Goal: Task Accomplishment & Management: Manage account settings

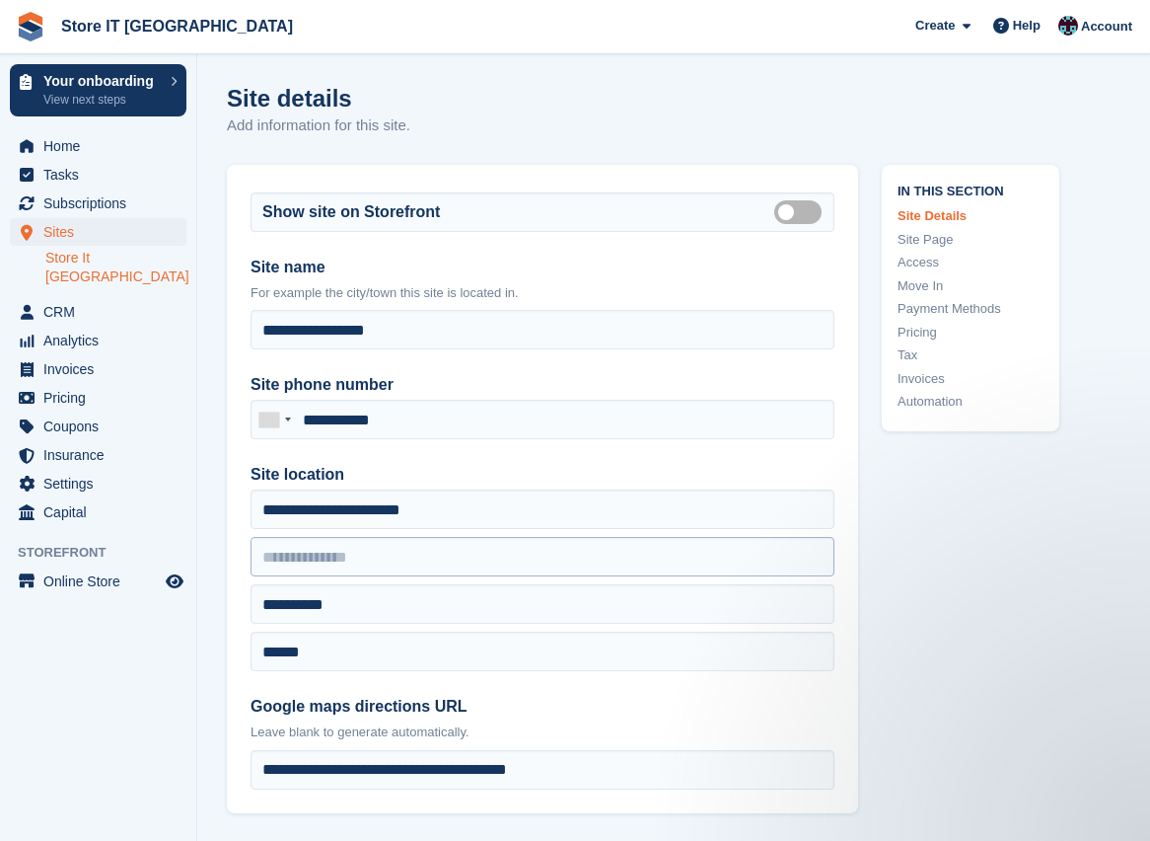
scroll to position [296, 0]
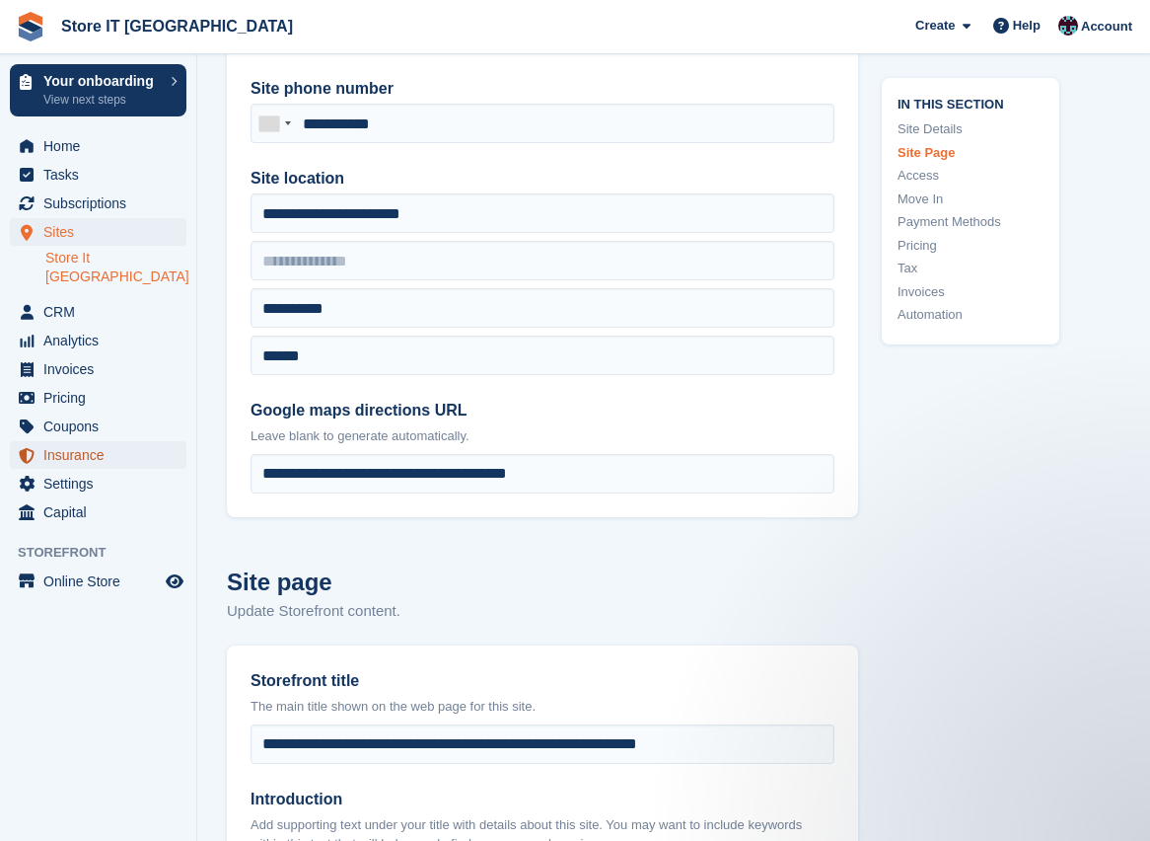
click at [57, 441] on span "Insurance" at bounding box center [102, 455] width 118 height 28
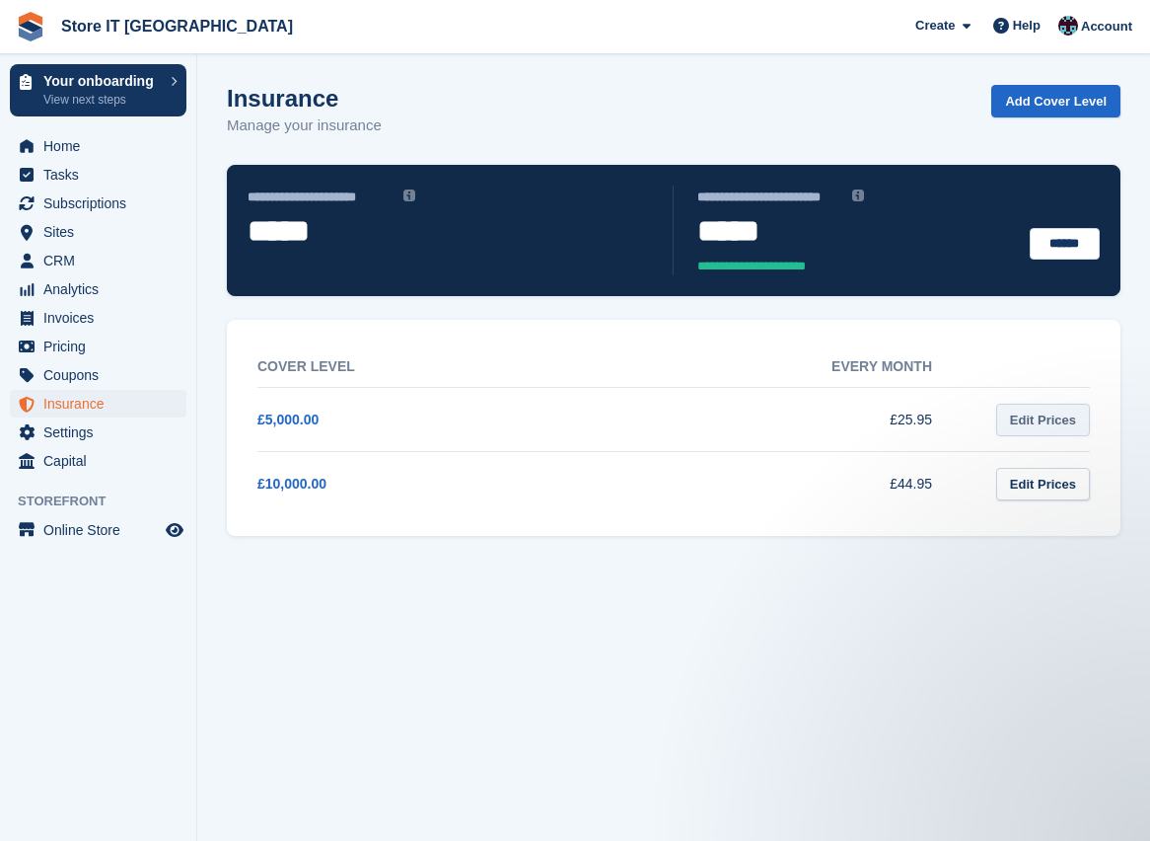
click at [1019, 428] on link "Edit Prices" at bounding box center [1044, 420] width 94 height 33
click at [73, 521] on span "Online Store" at bounding box center [102, 530] width 118 height 28
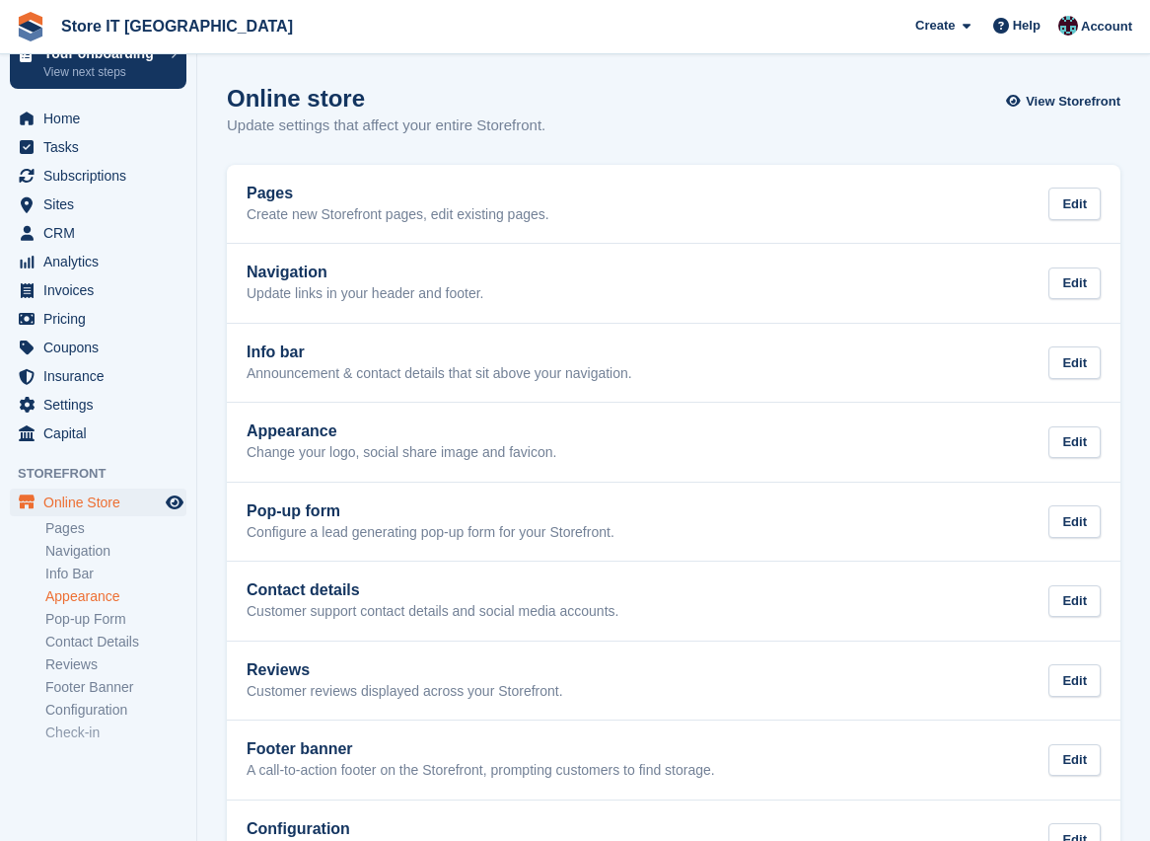
scroll to position [48, 0]
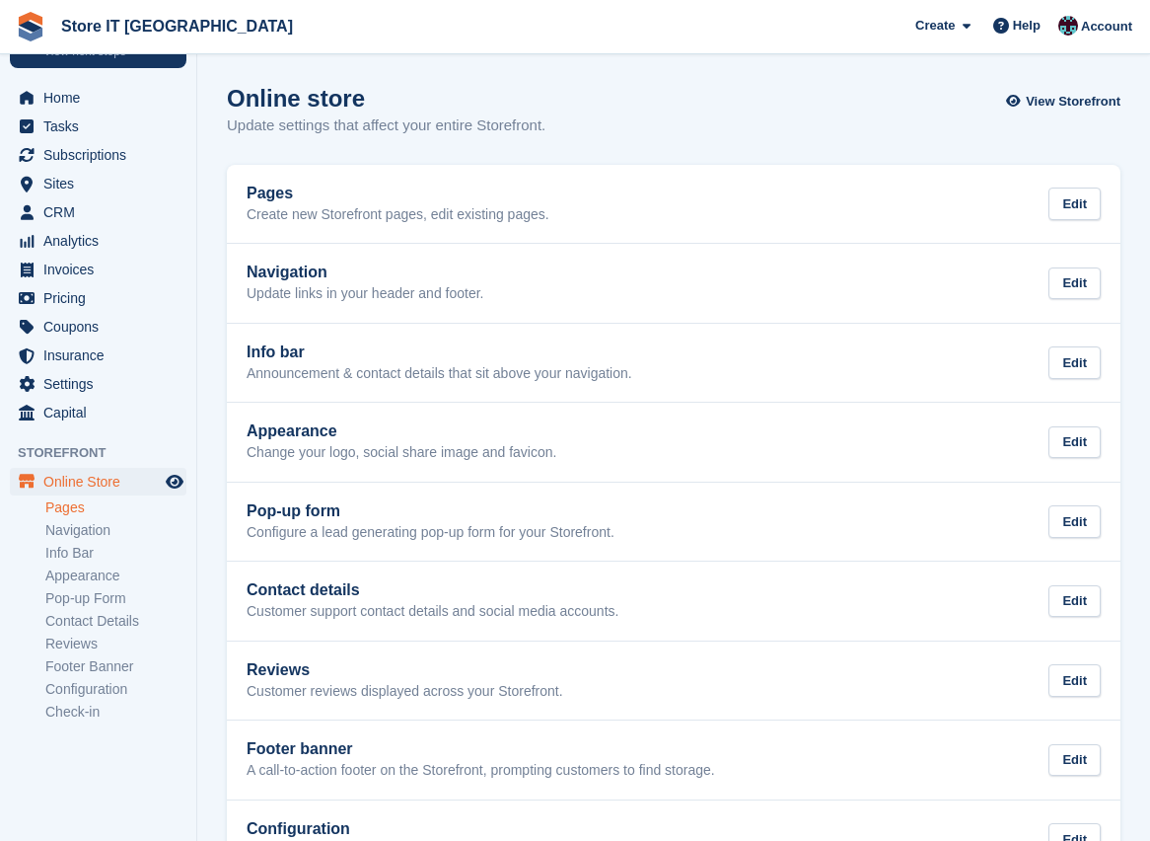
click at [73, 508] on link "Pages" at bounding box center [115, 507] width 141 height 19
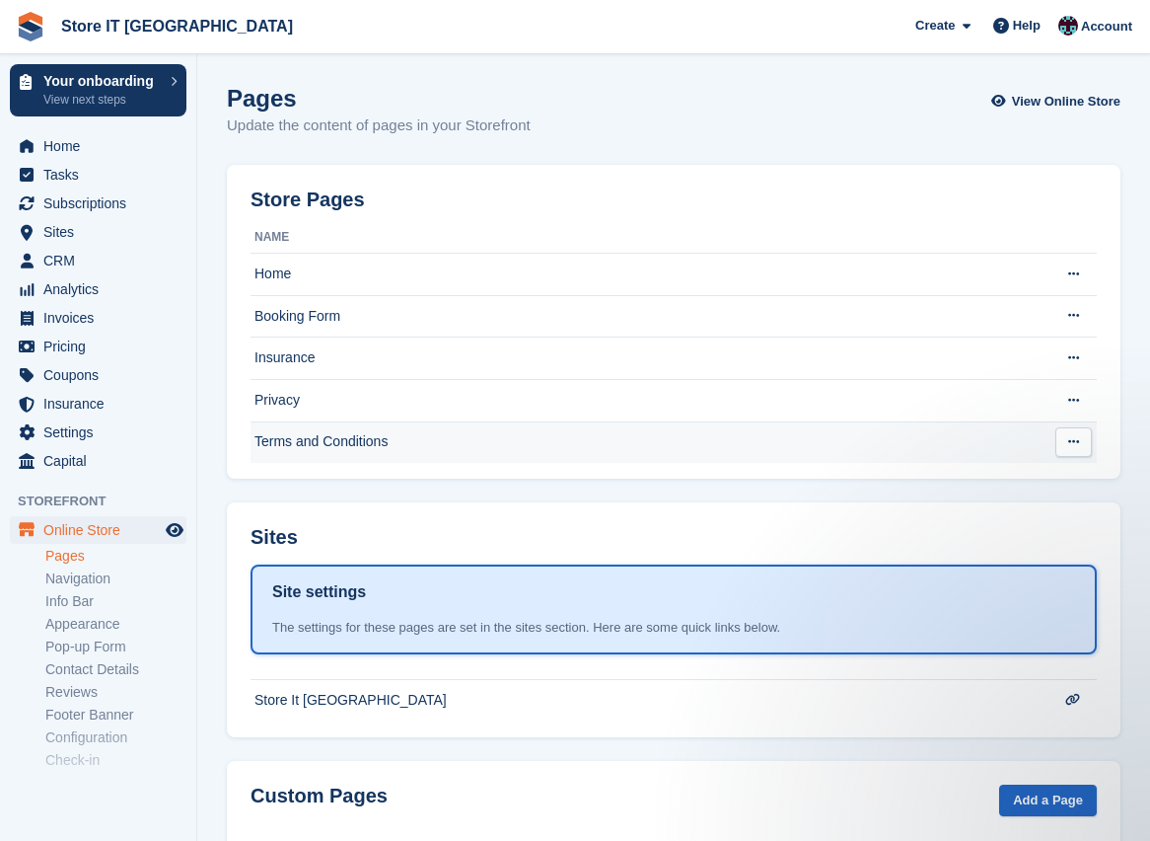
click at [434, 436] on td "Terms and Conditions" at bounding box center [653, 441] width 804 height 41
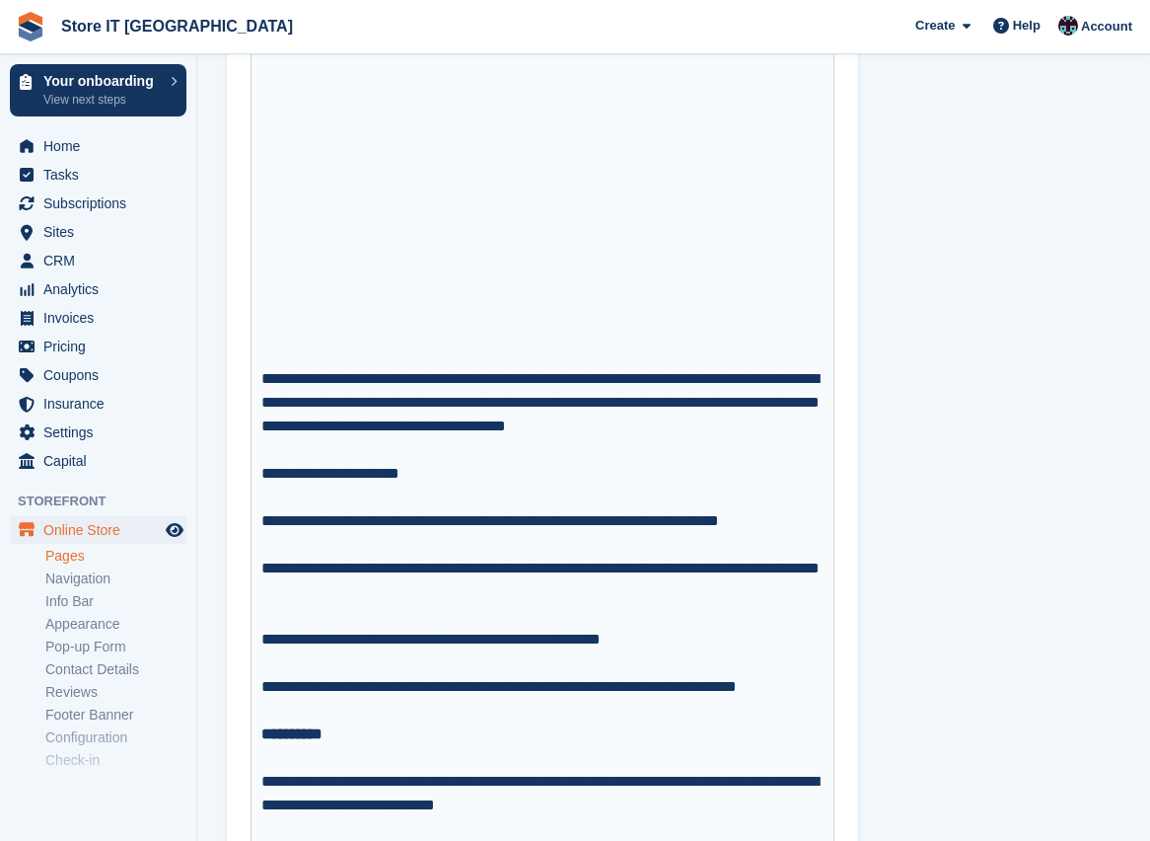
scroll to position [1579, 0]
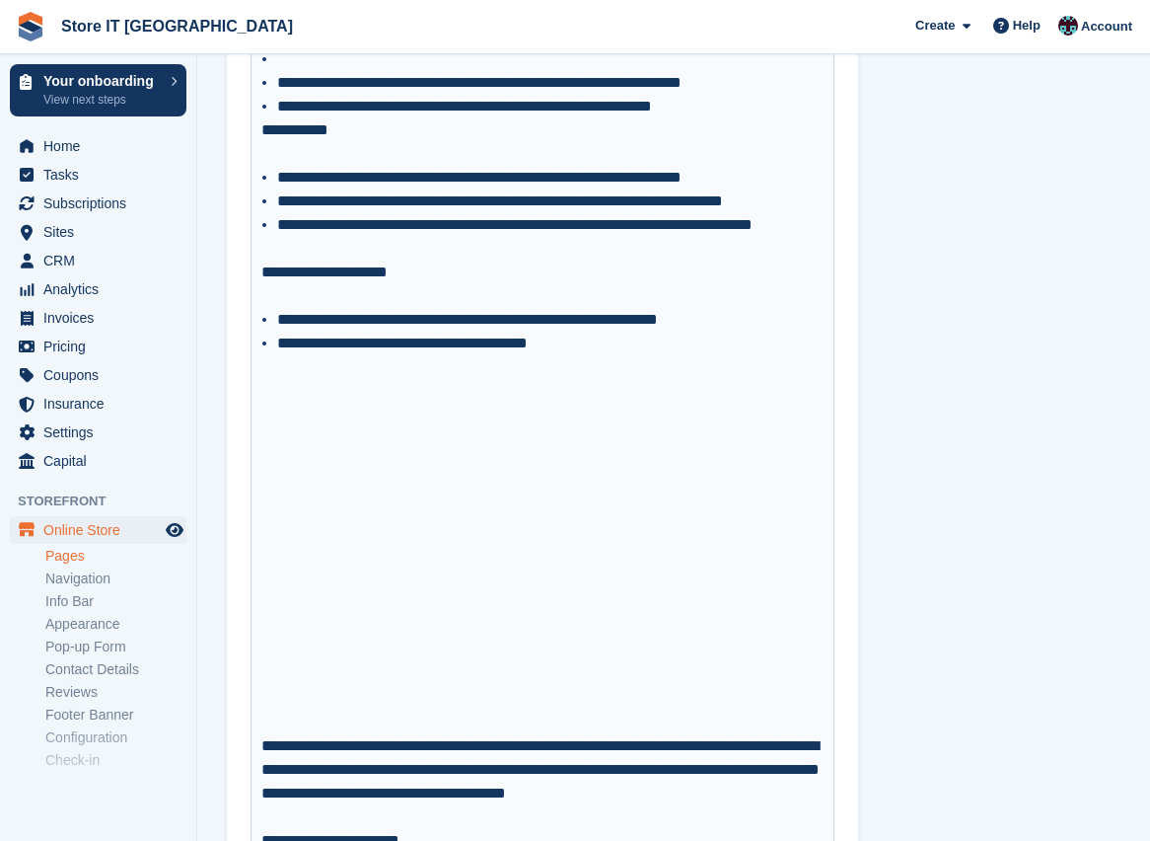
click at [591, 592] on div "Content" at bounding box center [542, 568] width 563 height 47
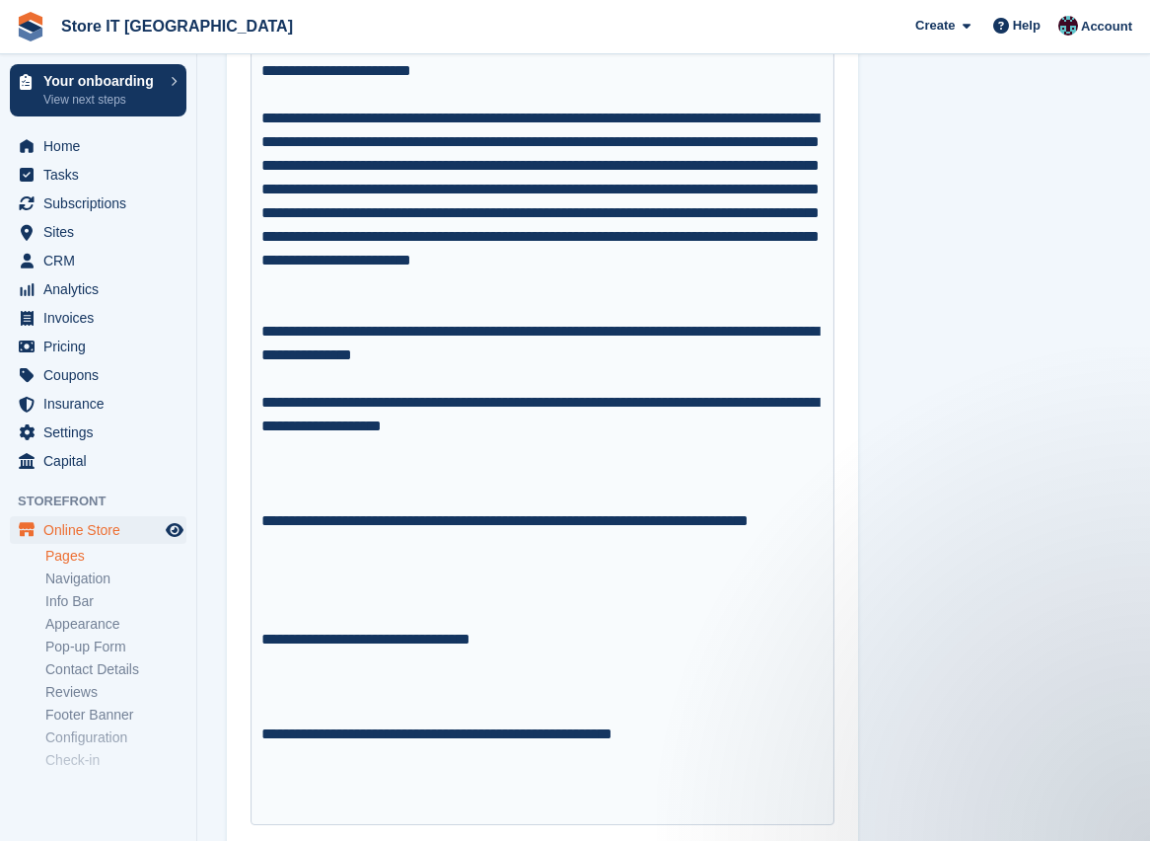
scroll to position [14212, 0]
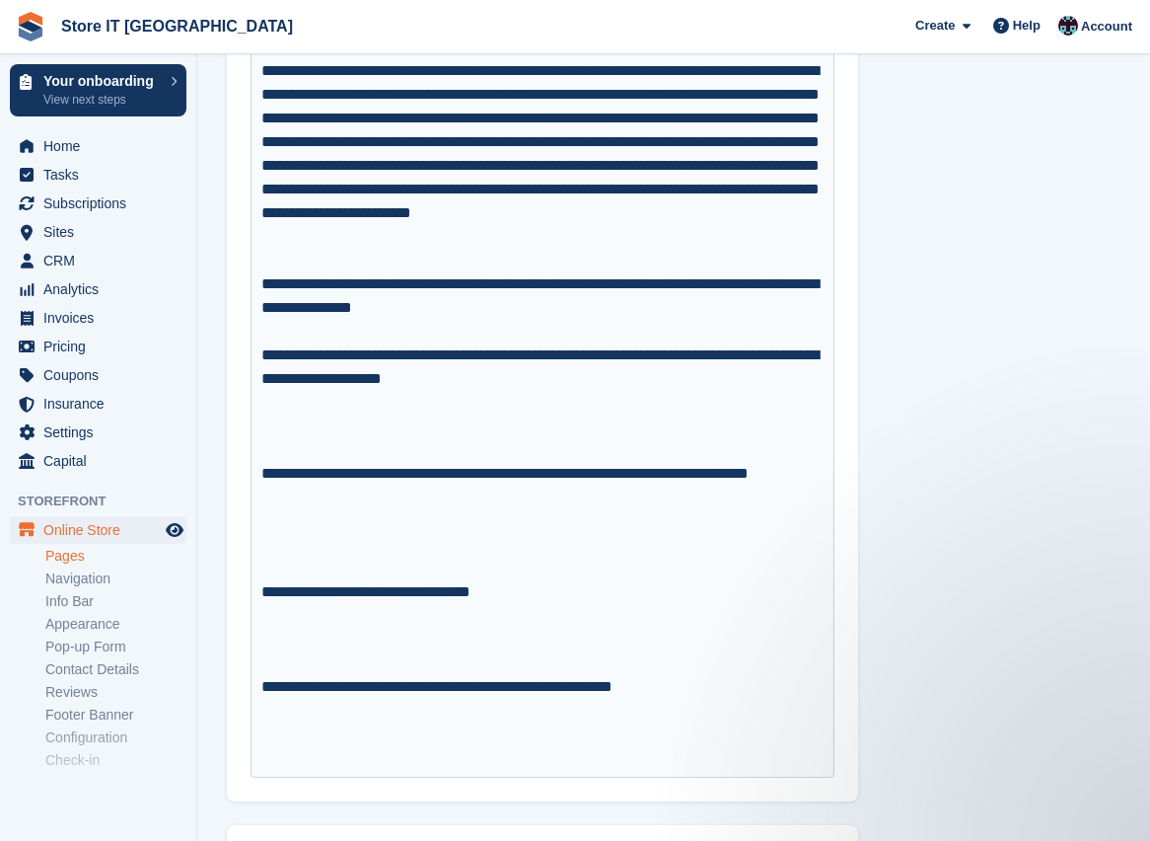
click at [382, 454] on div "Content" at bounding box center [542, 437] width 563 height 47
type trix-editor "**********"
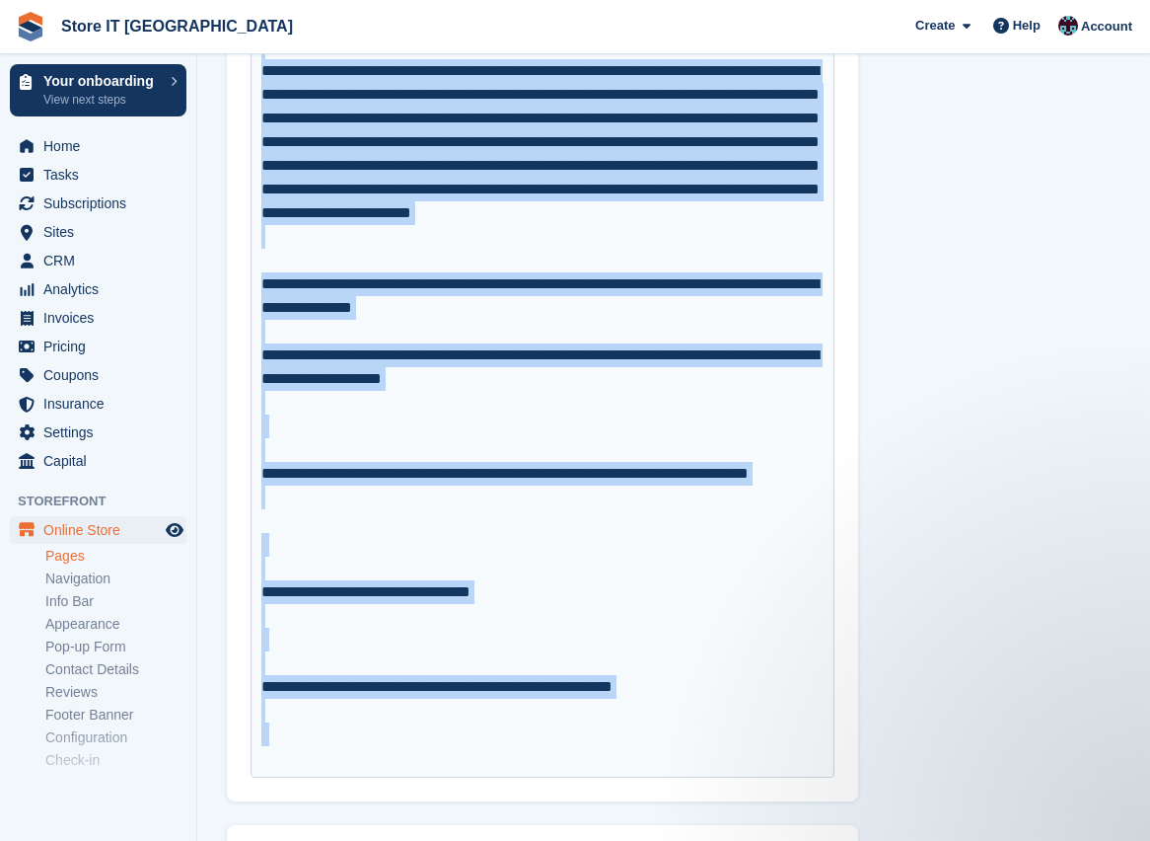
copy trix-editor "**********"
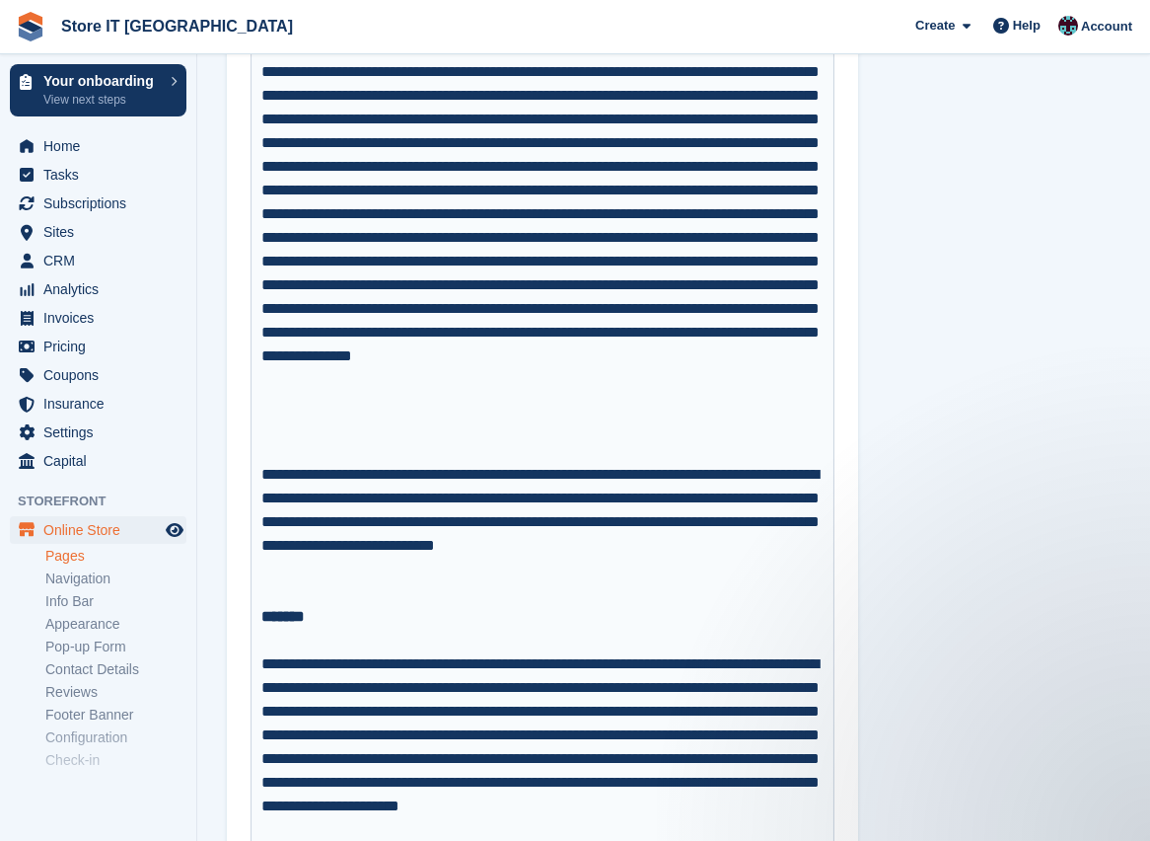
scroll to position [11450, 0]
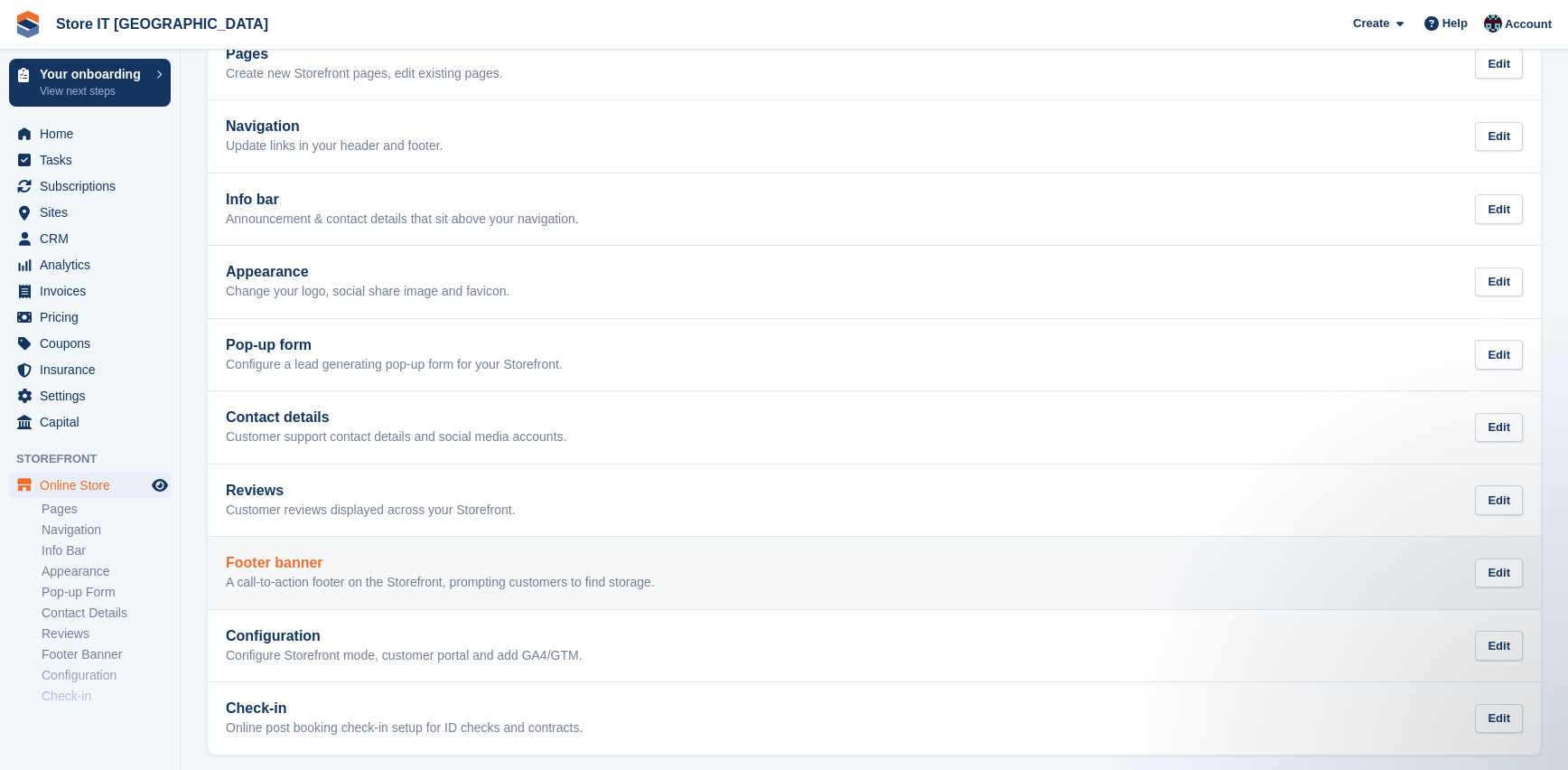
scroll to position [135, 0]
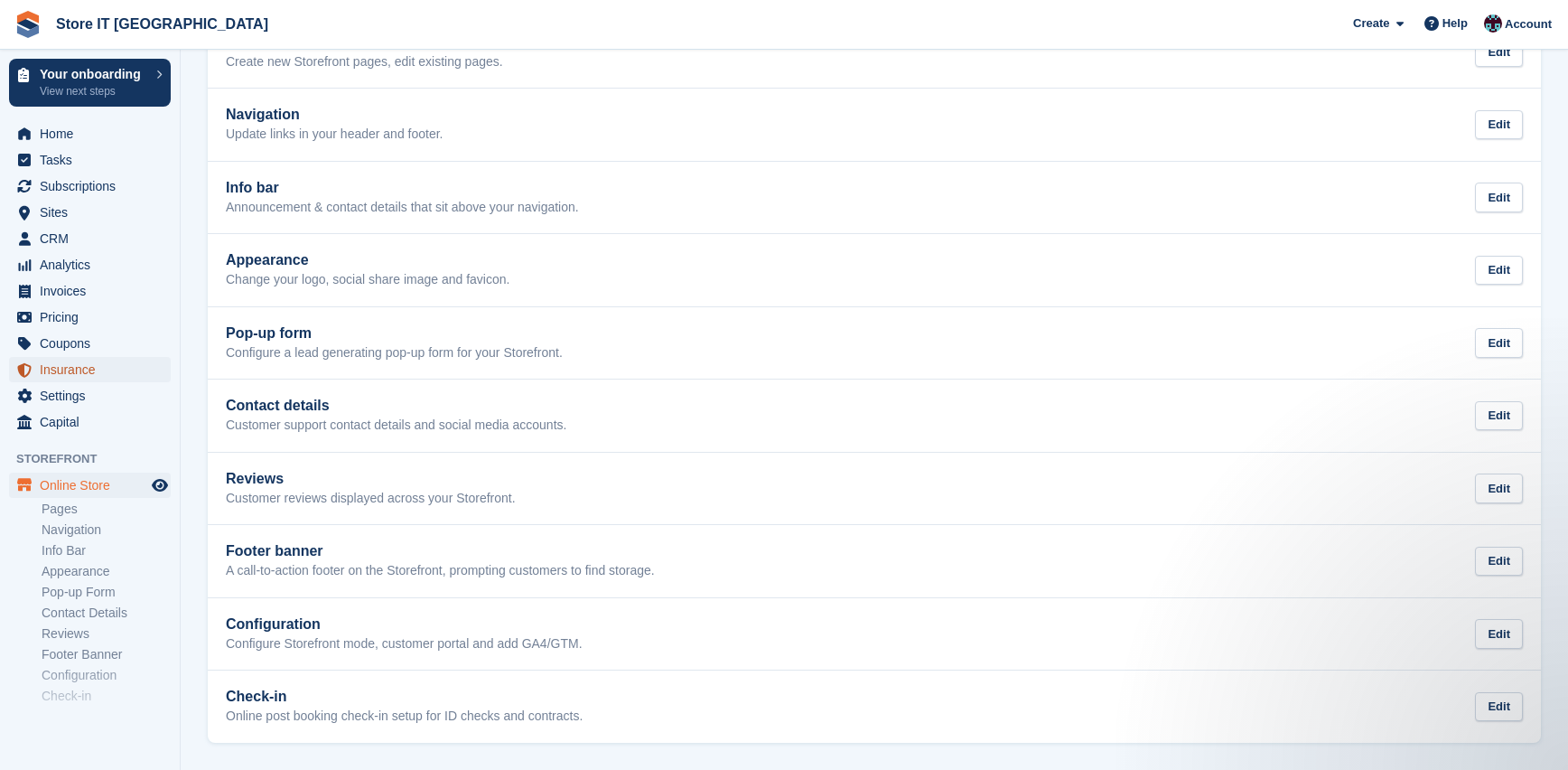
click at [59, 375] on span "Insurance" at bounding box center [93, 370] width 108 height 26
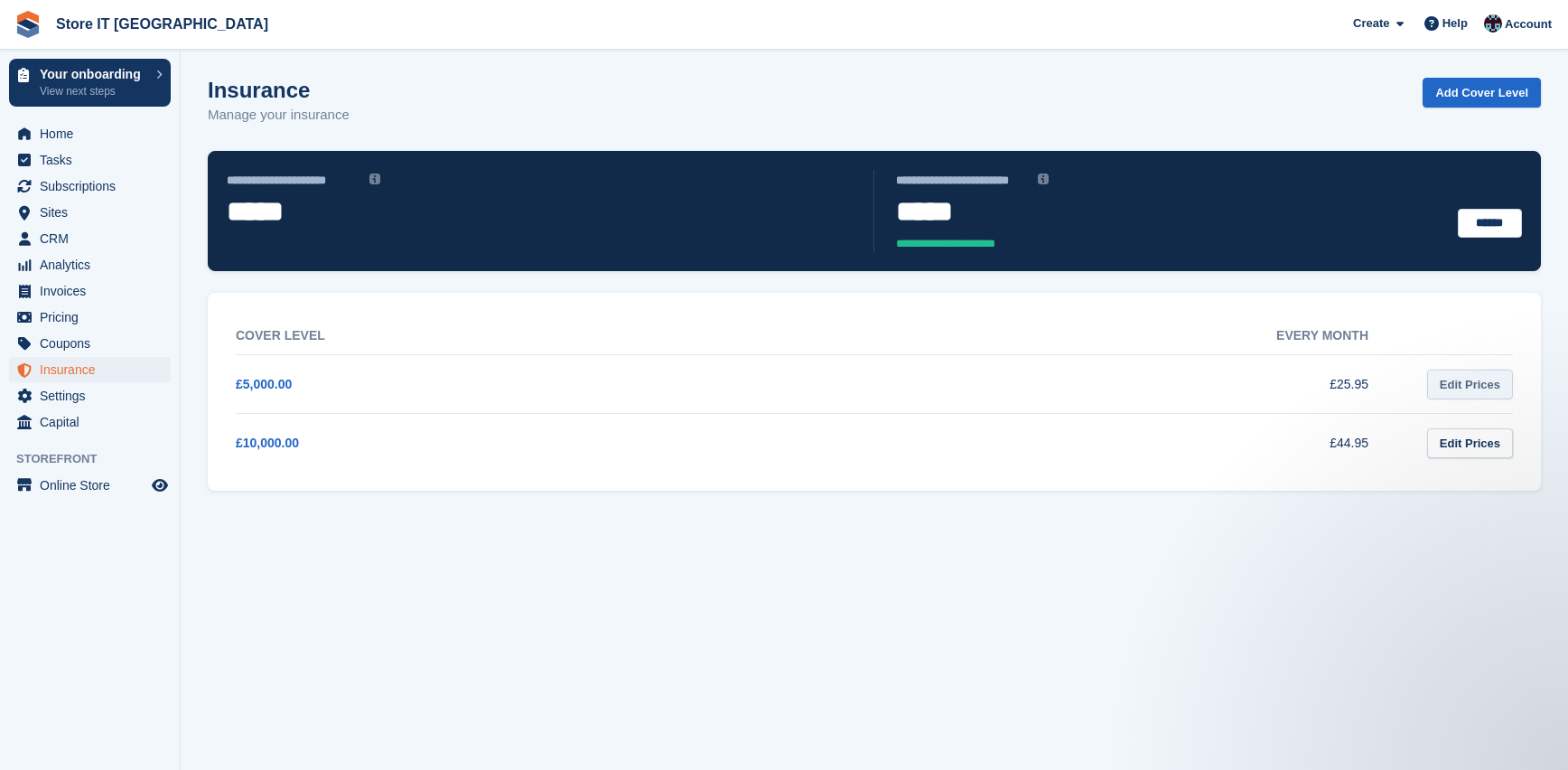
click at [1052, 379] on link "Edit Prices" at bounding box center [1470, 385] width 86 height 30
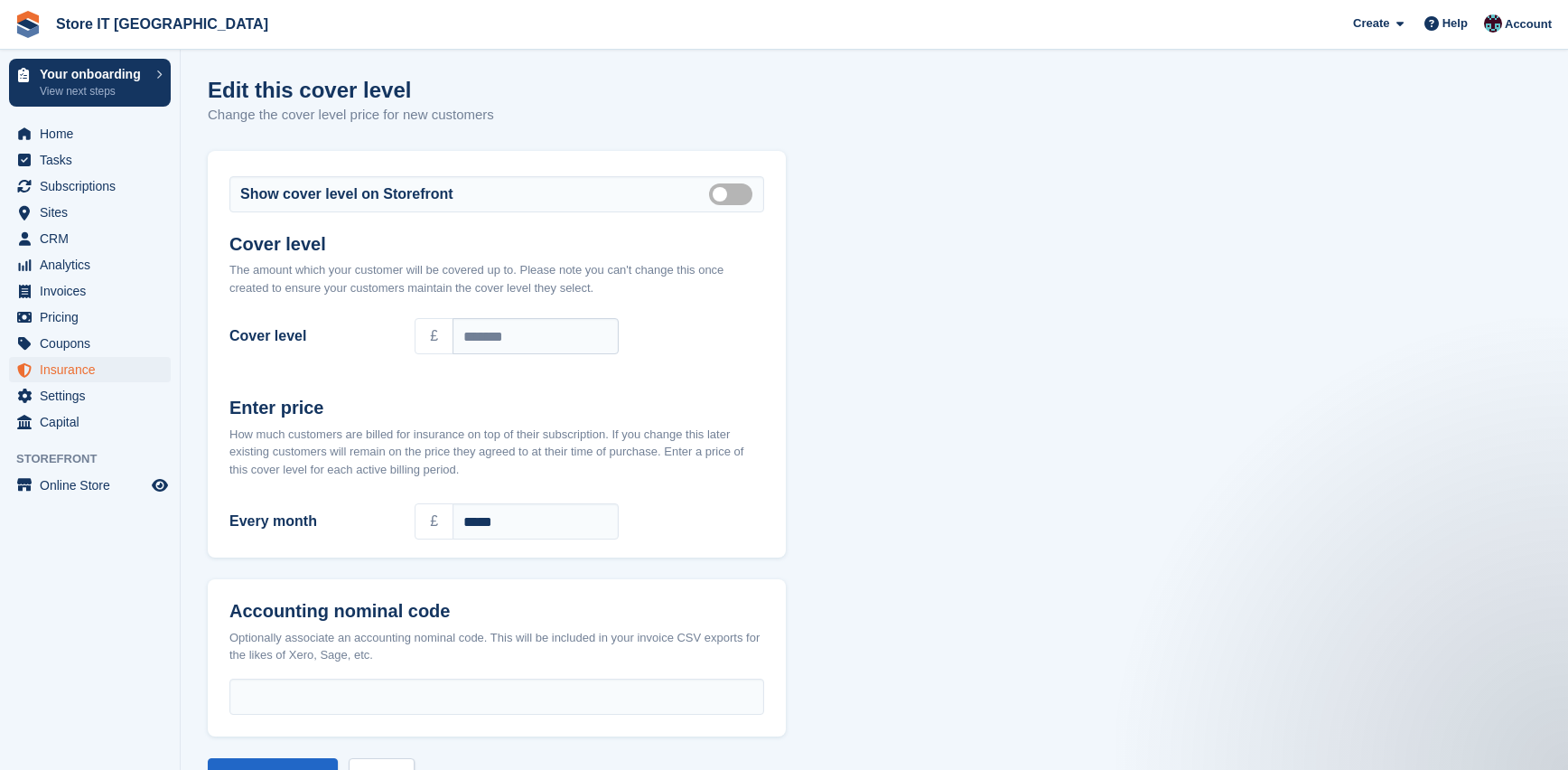
click at [901, 250] on div "Show cover level on Storefront Show on store front Cover level The amount which…" at bounding box center [874, 472] width 1333 height 644
